Goal: Task Accomplishment & Management: Use online tool/utility

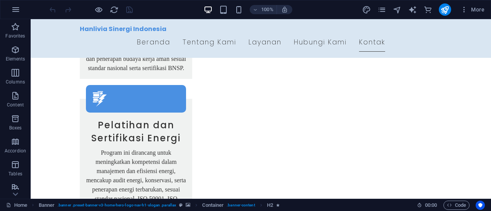
scroll to position [1472, 0]
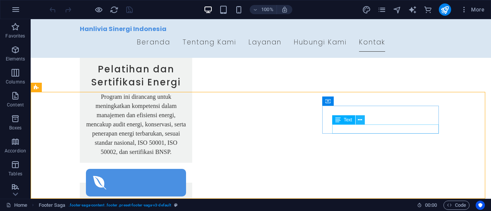
click at [358, 119] on icon at bounding box center [360, 120] width 4 height 8
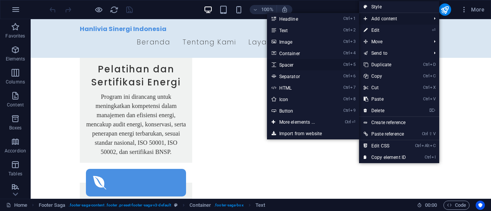
click at [287, 69] on link "Ctrl 5 Spacer" at bounding box center [298, 64] width 63 height 11
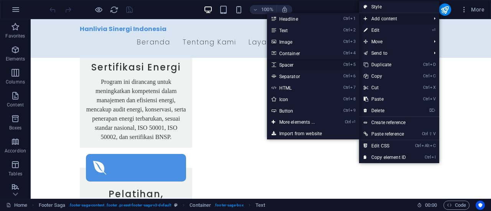
select select "px"
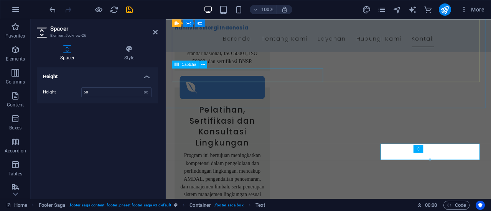
scroll to position [1401, 0]
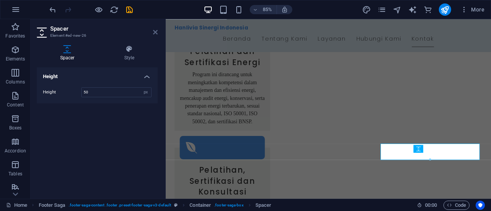
click at [156, 33] on icon at bounding box center [155, 32] width 5 height 6
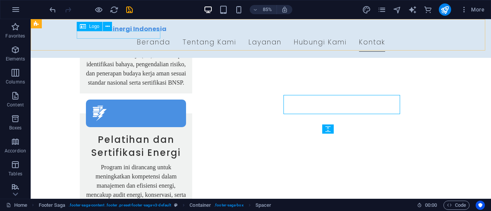
scroll to position [1472, 0]
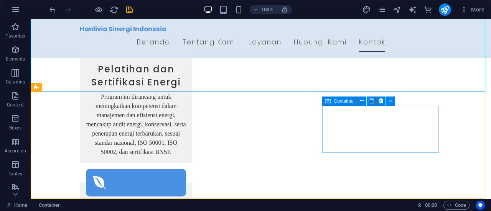
click at [335, 100] on span "Container" at bounding box center [343, 101] width 20 height 5
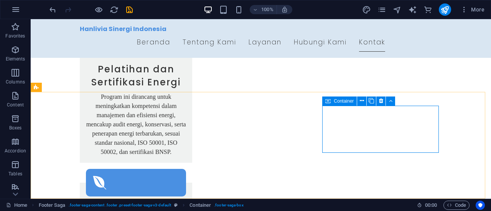
click at [326, 102] on icon at bounding box center [327, 101] width 5 height 9
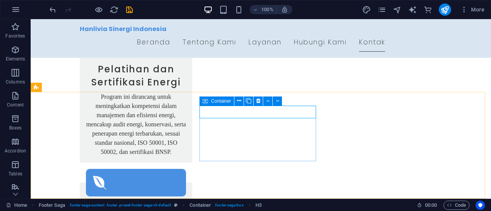
click at [205, 101] on icon at bounding box center [204, 101] width 5 height 9
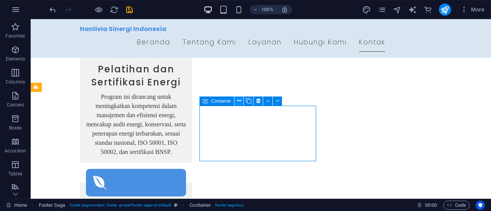
click at [239, 103] on icon at bounding box center [239, 101] width 4 height 8
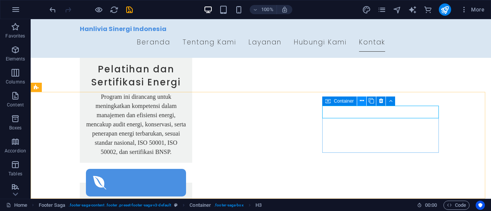
click at [361, 103] on icon at bounding box center [361, 101] width 4 height 8
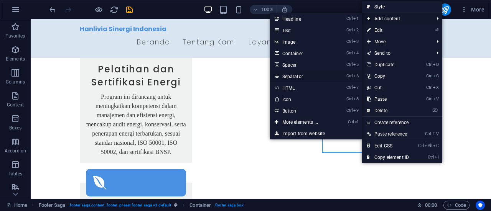
click at [308, 74] on link "Ctrl 6 Separator" at bounding box center [301, 76] width 63 height 11
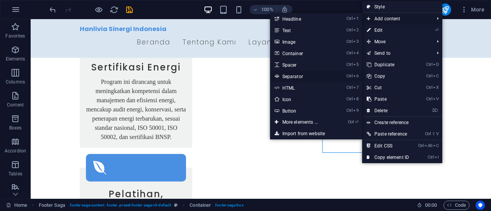
select select "%"
select select "px"
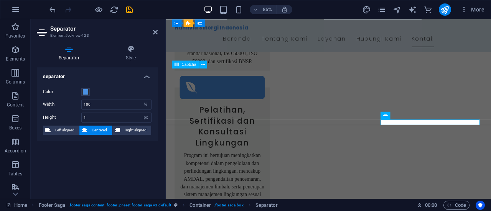
scroll to position [1401, 0]
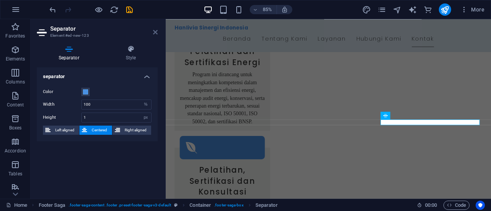
click at [154, 33] on icon at bounding box center [155, 32] width 5 height 6
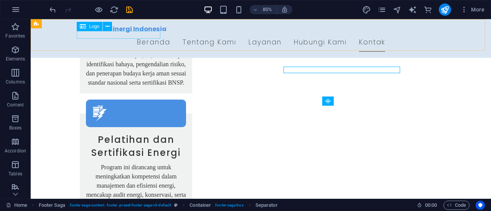
scroll to position [1472, 0]
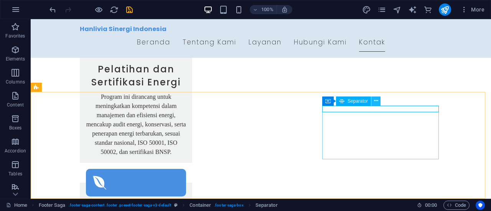
click at [376, 104] on icon at bounding box center [376, 101] width 4 height 8
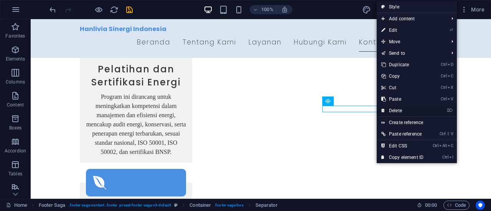
click at [385, 109] on link "⌦ Delete" at bounding box center [401, 110] width 51 height 11
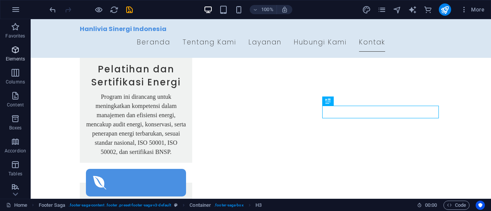
click at [16, 53] on icon "button" at bounding box center [15, 49] width 9 height 9
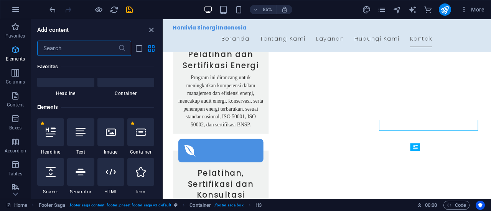
scroll to position [82, 0]
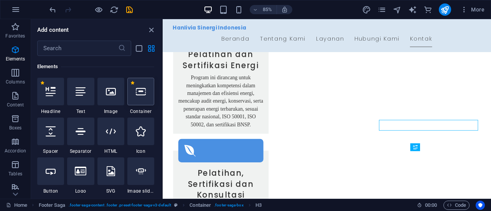
click at [143, 93] on icon at bounding box center [141, 92] width 10 height 10
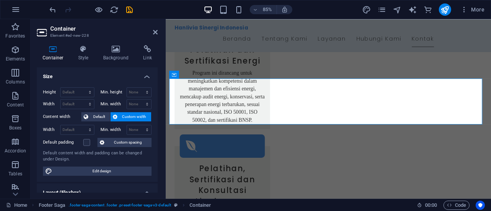
scroll to position [1433, 0]
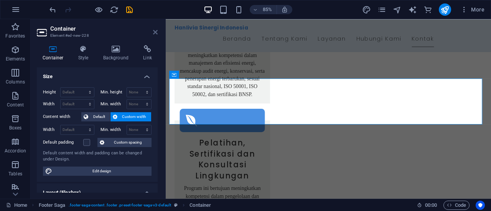
click at [154, 32] on icon at bounding box center [155, 32] width 5 height 6
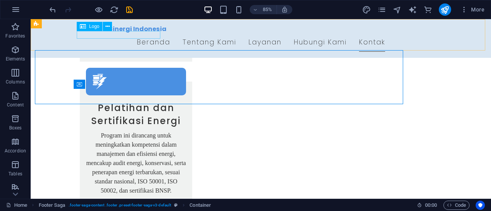
scroll to position [1472, 0]
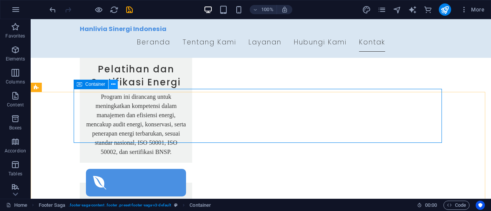
click at [113, 84] on icon at bounding box center [113, 84] width 4 height 8
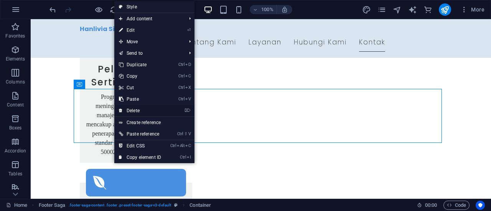
click at [128, 107] on link "⌦ Delete" at bounding box center [139, 110] width 51 height 11
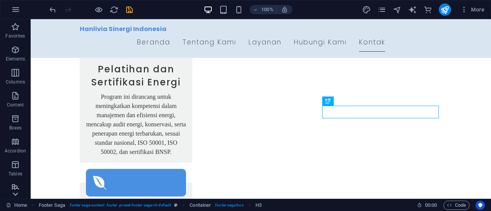
click at [14, 195] on icon at bounding box center [15, 194] width 5 height 3
click at [15, 194] on icon at bounding box center [15, 194] width 11 height 11
click at [15, 92] on icon "button" at bounding box center [15, 91] width 9 height 9
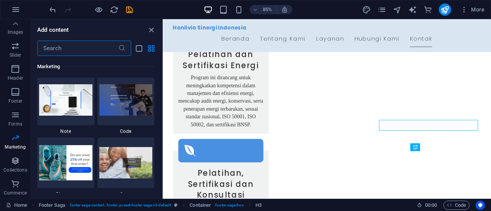
scroll to position [6690, 0]
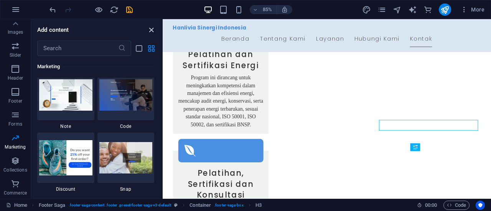
click at [150, 30] on icon "close panel" at bounding box center [151, 30] width 9 height 9
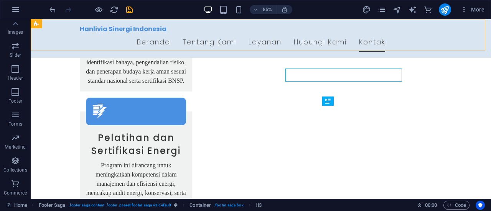
scroll to position [1472, 0]
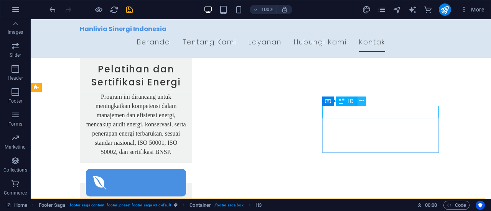
click at [360, 103] on icon at bounding box center [361, 101] width 4 height 8
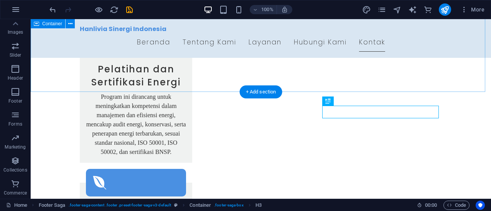
drag, startPoint x: 391, startPoint y: 91, endPoint x: 324, endPoint y: 89, distance: 67.1
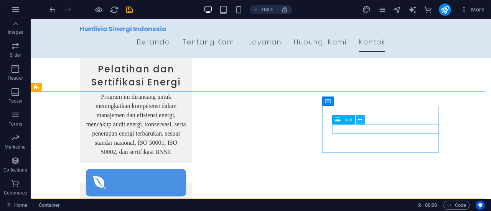
click at [359, 120] on icon at bounding box center [360, 120] width 4 height 8
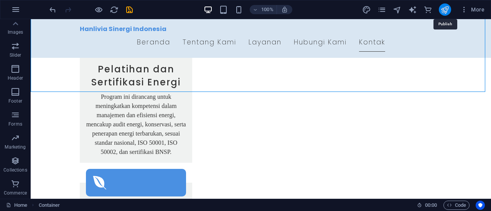
click at [448, 8] on icon "publish" at bounding box center [444, 9] width 9 height 9
